Goal: Information Seeking & Learning: Learn about a topic

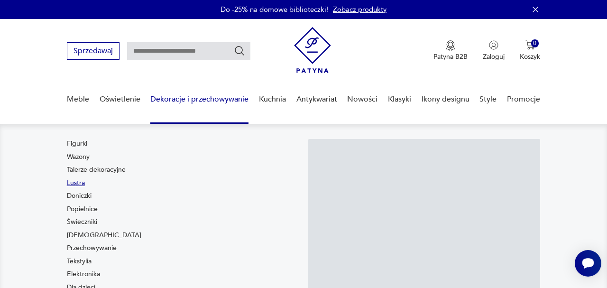
click at [67, 188] on link "Lustra" at bounding box center [76, 182] width 18 height 9
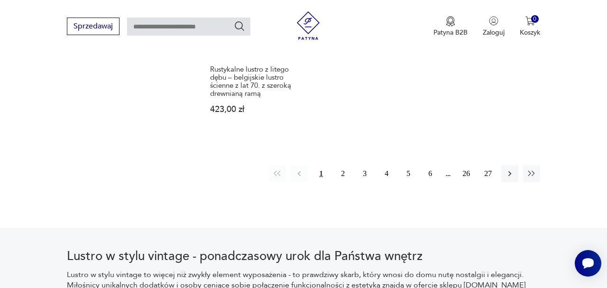
scroll to position [1441, 0]
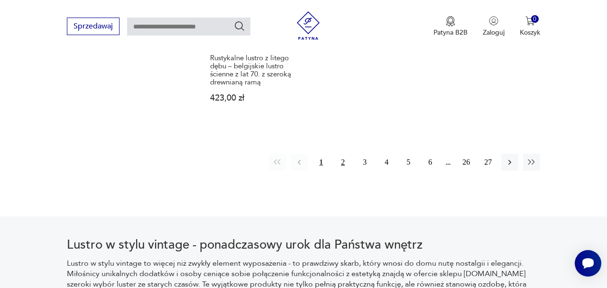
click at [334, 171] on button "2" at bounding box center [342, 162] width 17 height 17
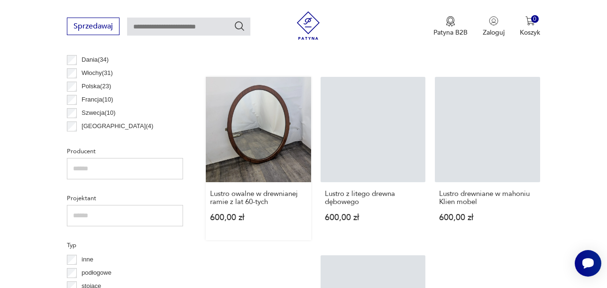
scroll to position [585, 0]
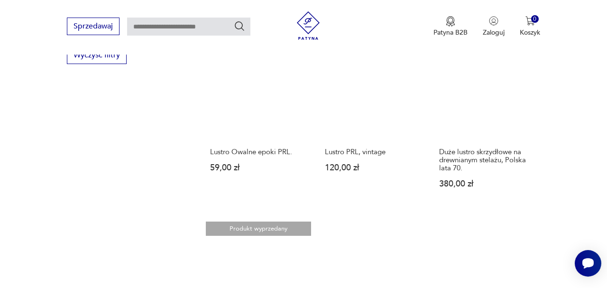
scroll to position [1186, 0]
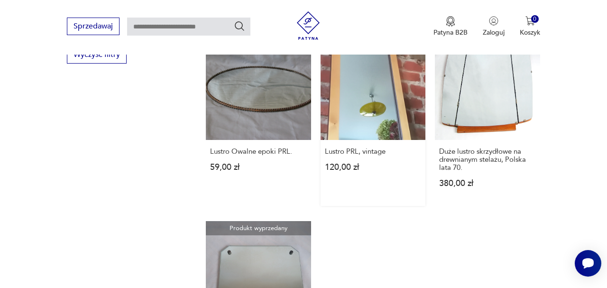
click at [392, 201] on link "Produkt wyprzedany Lustro PRL, vintage 120,00 zł" at bounding box center [373, 120] width 105 height 171
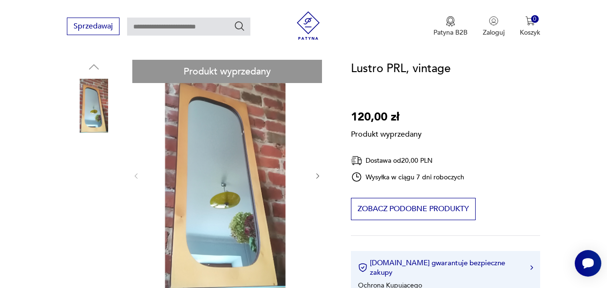
scroll to position [93, 0]
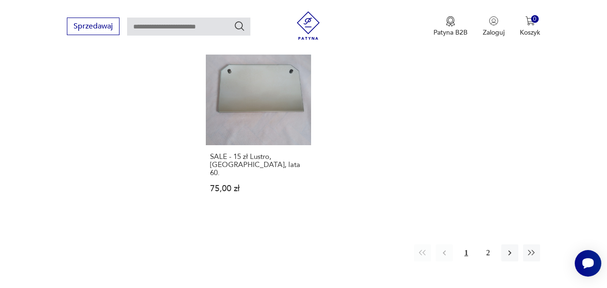
scroll to position [1462, 0]
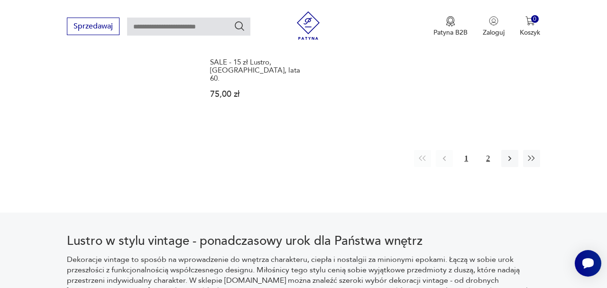
click at [495, 167] on button "2" at bounding box center [487, 158] width 17 height 17
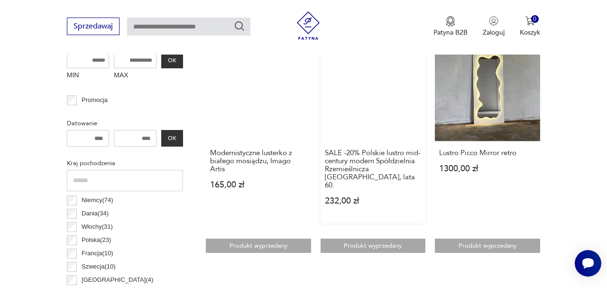
scroll to position [391, 0]
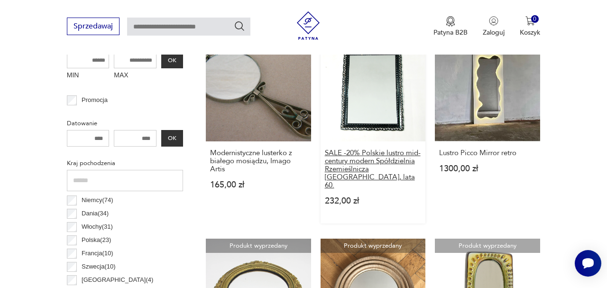
click at [391, 189] on h3 "SALE -20% Polskie lustro mid-century modern Spółdzielnia Rzemieślnicza [GEOGRAP…" at bounding box center [373, 169] width 97 height 40
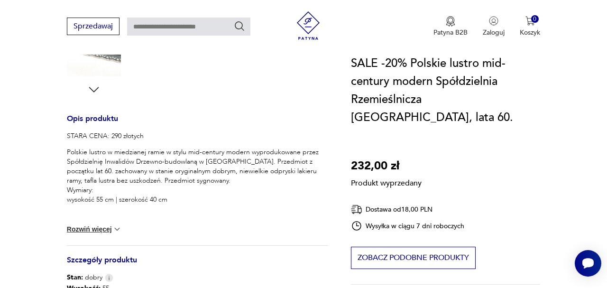
scroll to position [343, 0]
click at [98, 233] on button "Rozwiń więcej" at bounding box center [94, 227] width 55 height 9
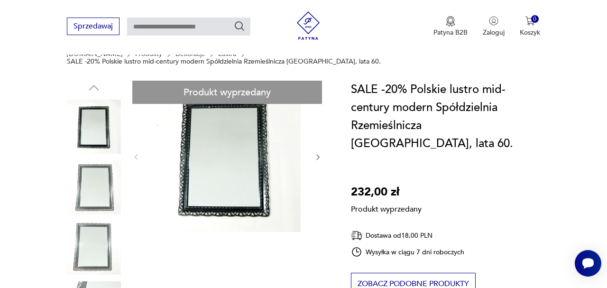
scroll to position [78, 0]
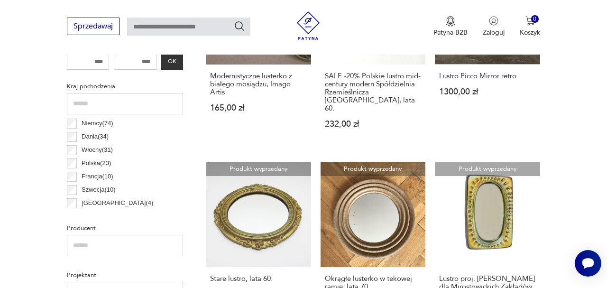
scroll to position [463, 0]
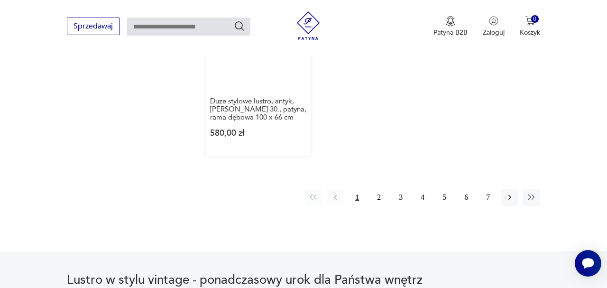
scroll to position [1419, 0]
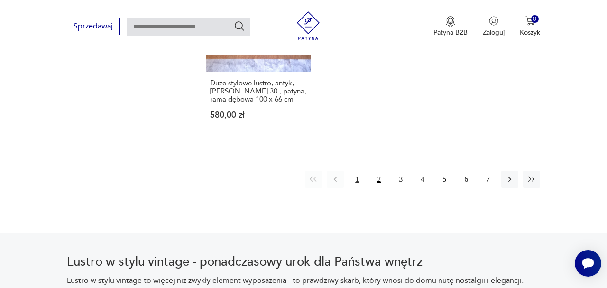
click at [371, 188] on button "2" at bounding box center [378, 179] width 17 height 17
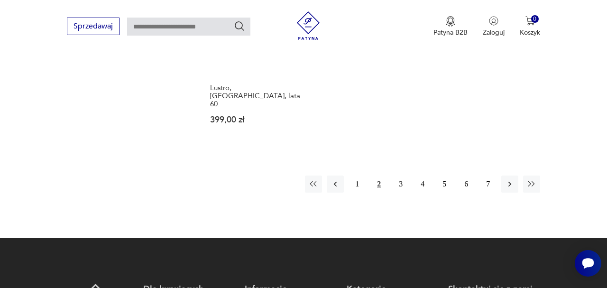
scroll to position [1453, 0]
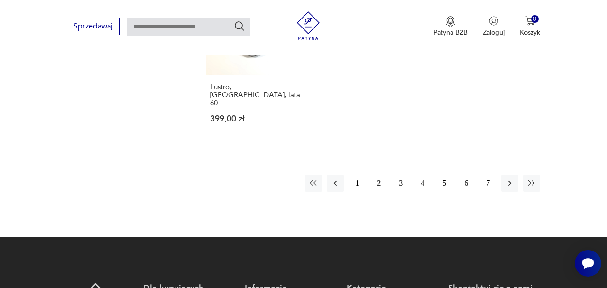
click at [396, 192] on button "3" at bounding box center [400, 183] width 17 height 17
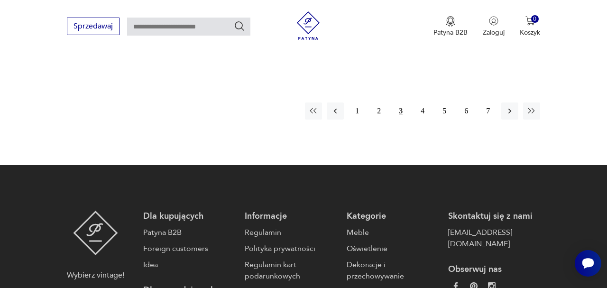
scroll to position [1471, 0]
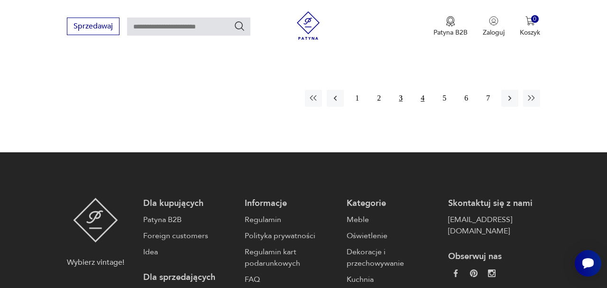
click at [422, 107] on button "4" at bounding box center [422, 98] width 17 height 17
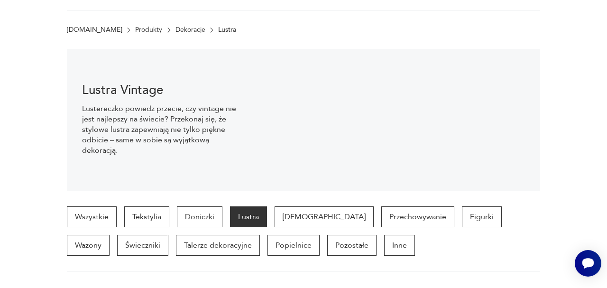
scroll to position [4, 0]
